Goal: Task Accomplishment & Management: Manage account settings

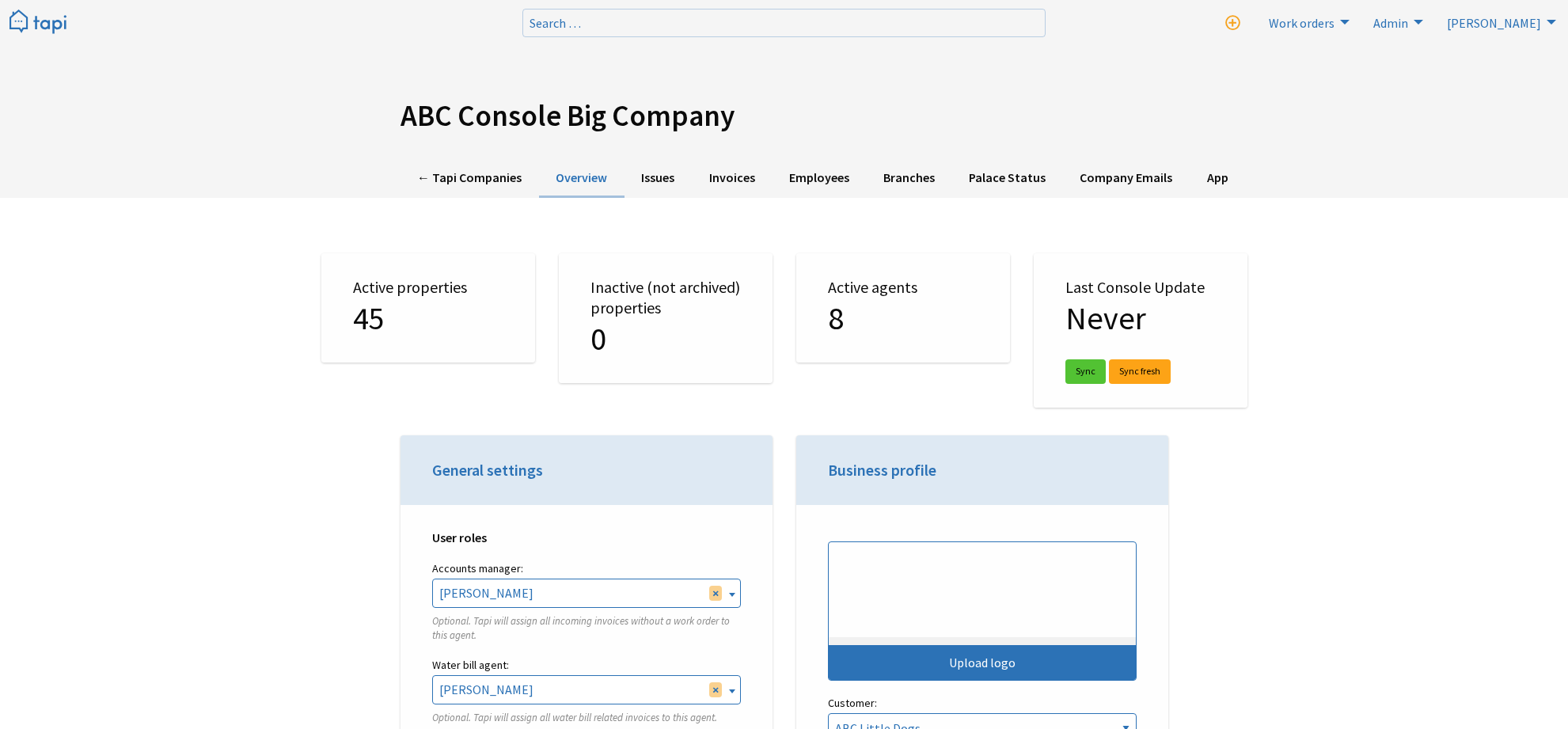
select select "TAPI"
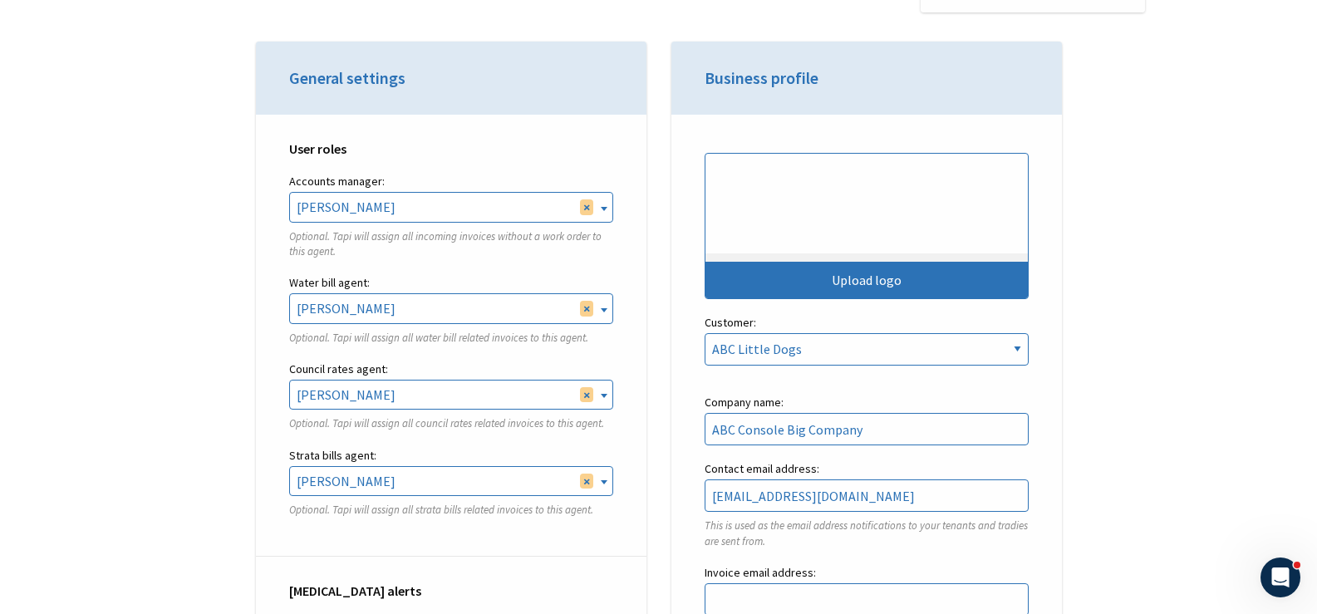
scroll to position [3896, 0]
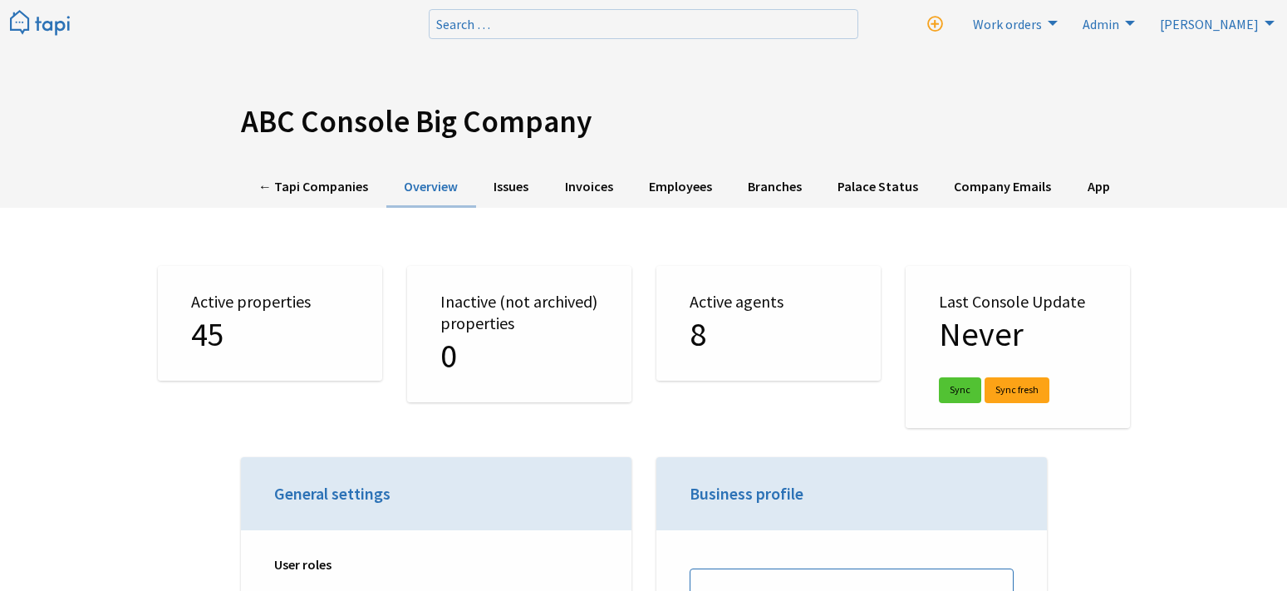
select select "TAPI"
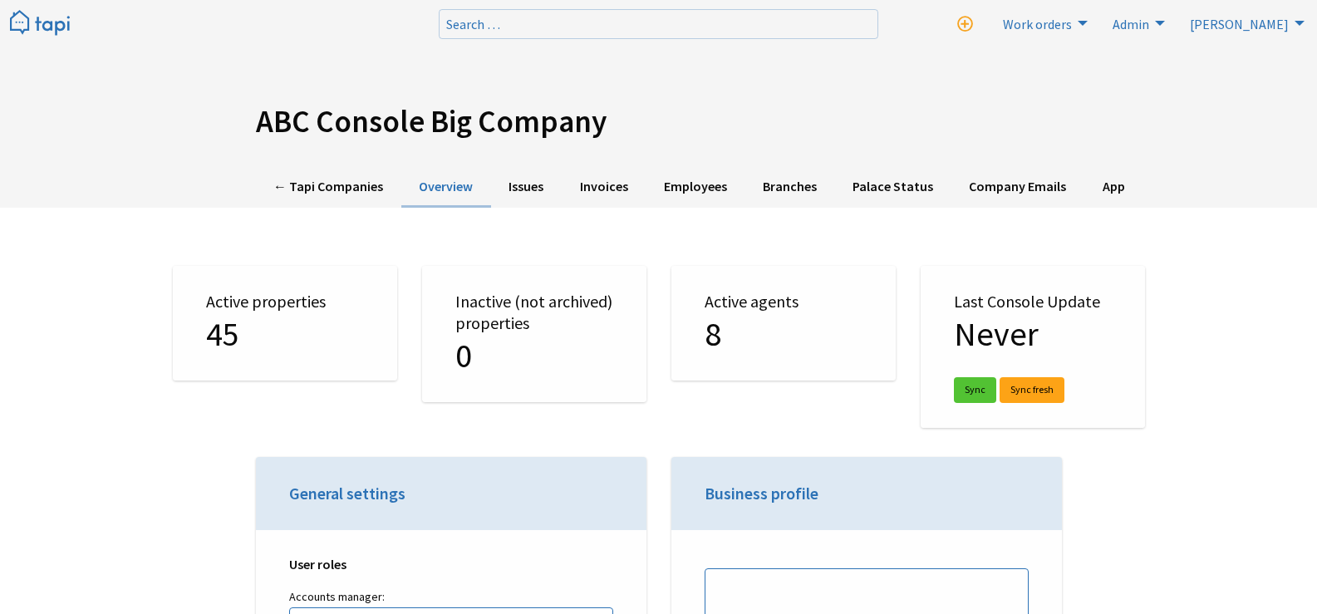
scroll to position [3896, 0]
click at [347, 176] on link "← Tapi Companies" at bounding box center [328, 187] width 145 height 41
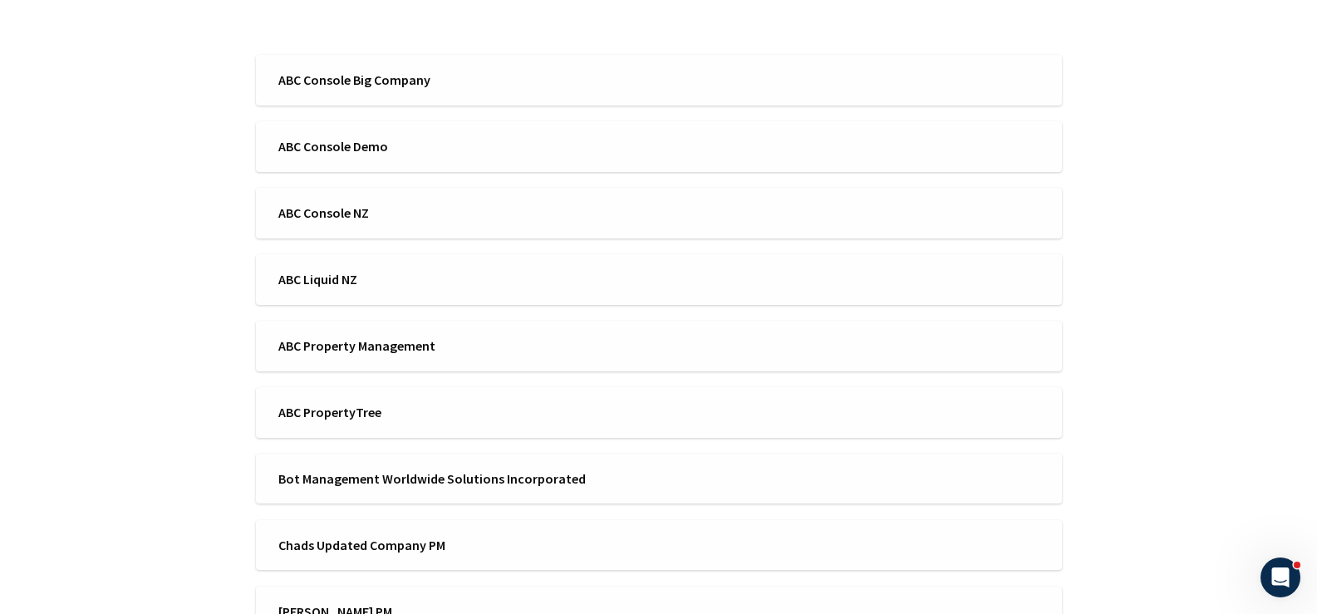
scroll to position [249, 0]
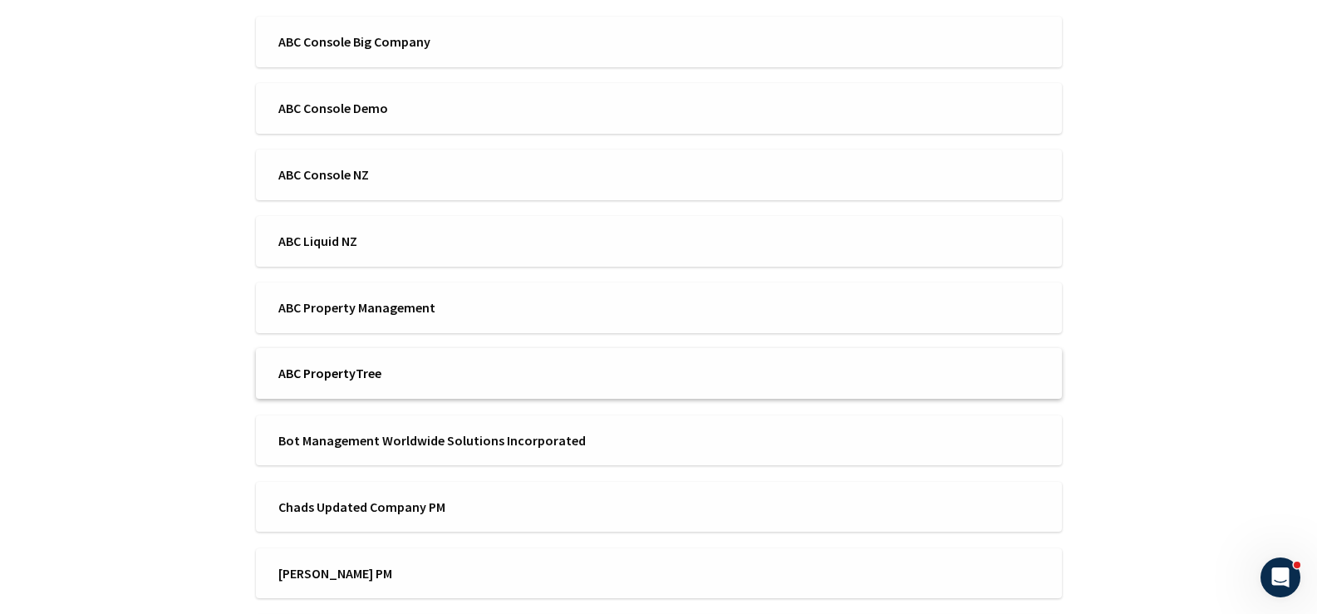
click at [394, 366] on span "ABC PropertyTree" at bounding box center [463, 373] width 370 height 18
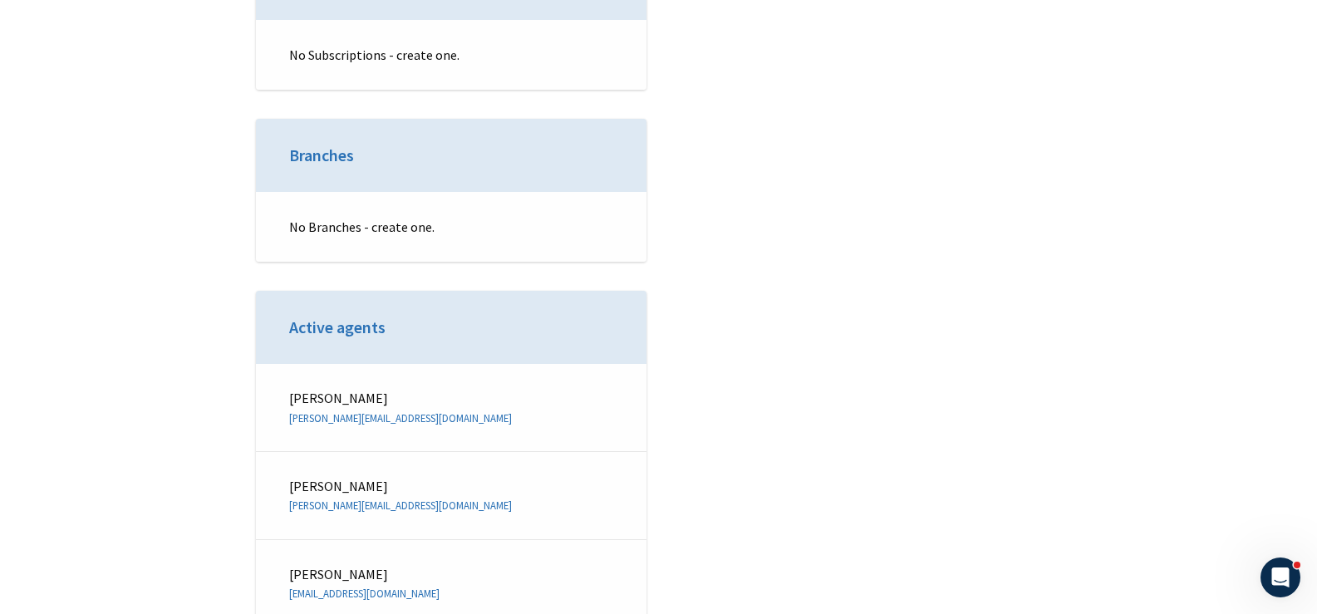
scroll to position [6814, 0]
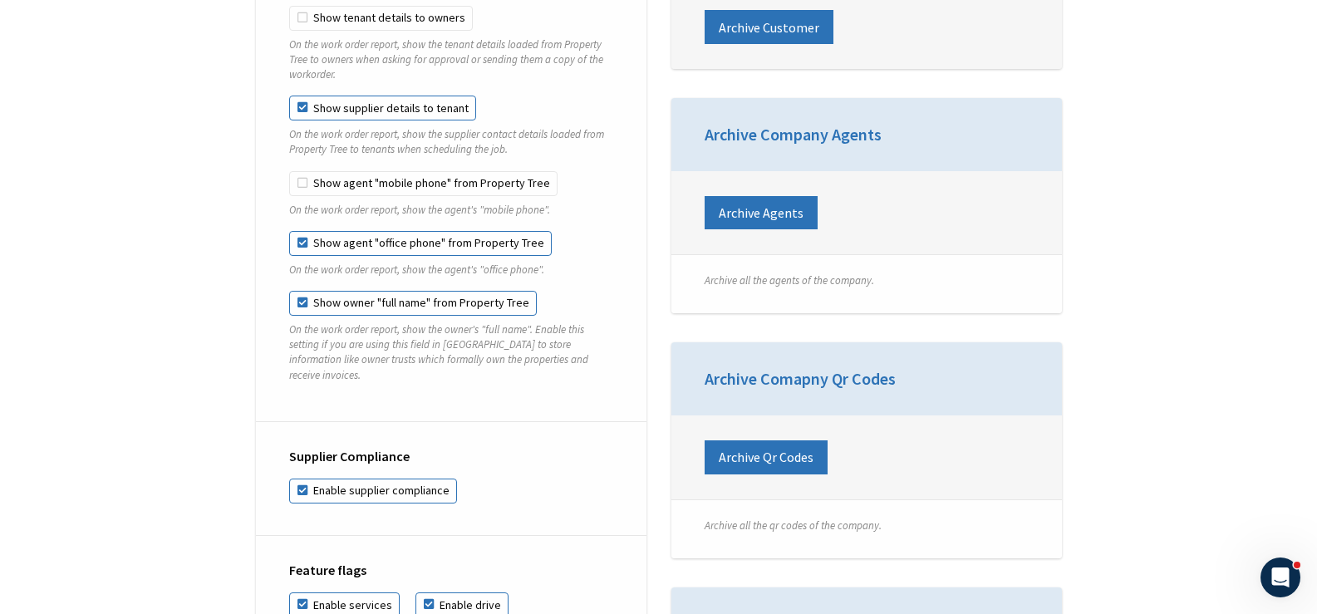
drag, startPoint x: 543, startPoint y: 358, endPoint x: 527, endPoint y: 66, distance: 293.0
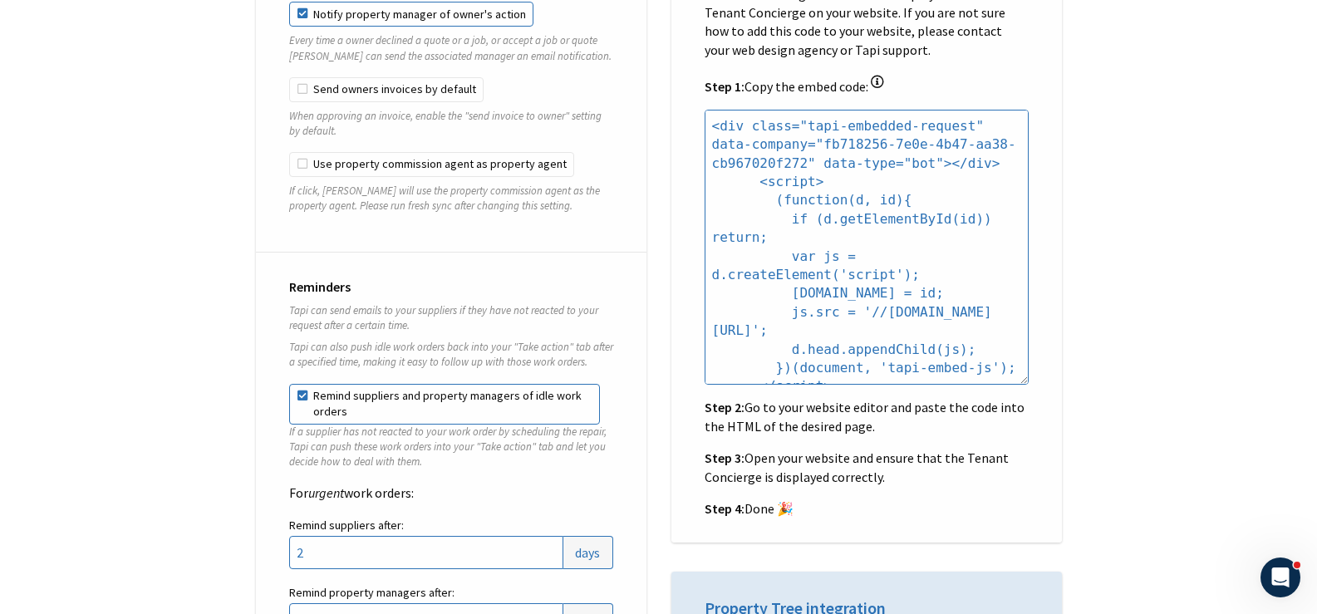
scroll to position [3896, 0]
click at [671, 66] on div "With Tenant Concierge, maintenance requests are automatically triaged and direc…" at bounding box center [866, 216] width 391 height 652
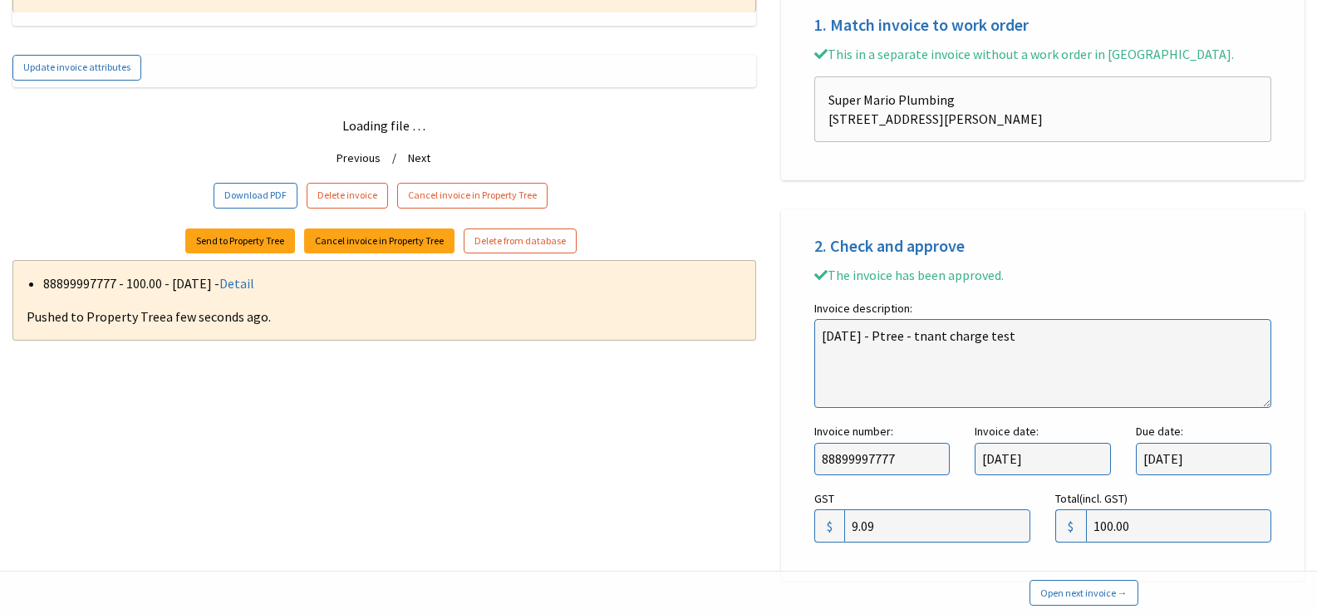
scroll to position [605, 0]
